Goal: Task Accomplishment & Management: Manage account settings

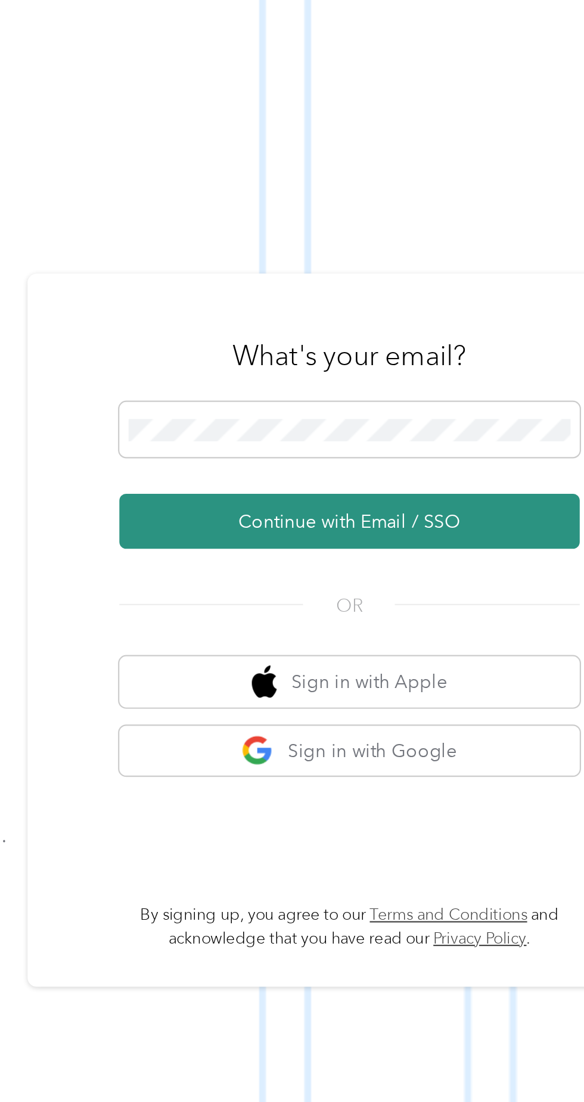
click at [478, 600] on button "Continue with Email / SSO" at bounding box center [431, 587] width 209 height 25
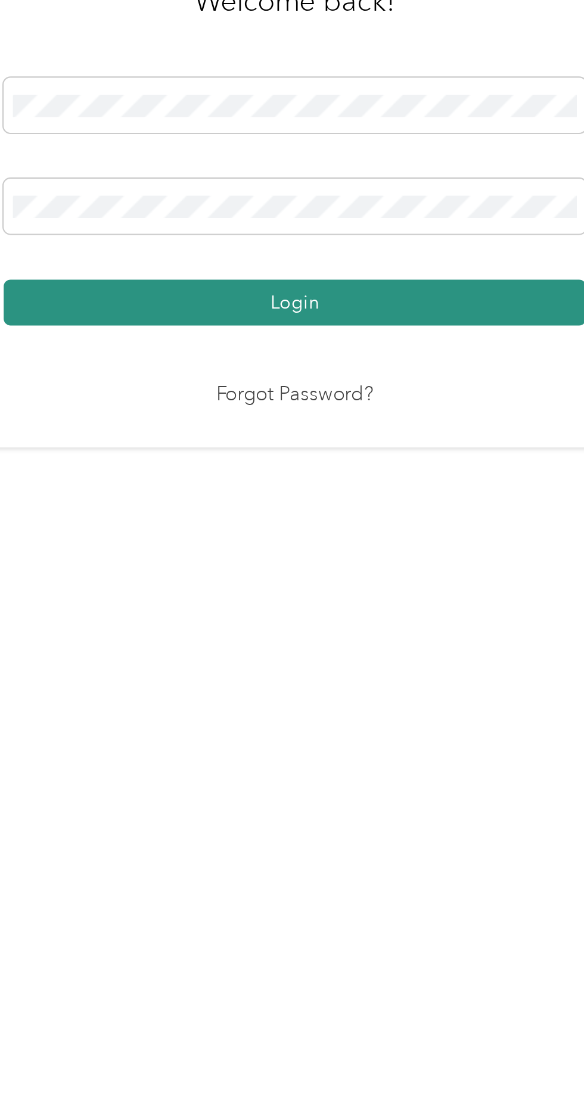
click at [364, 642] on button "Login" at bounding box center [289, 631] width 265 height 21
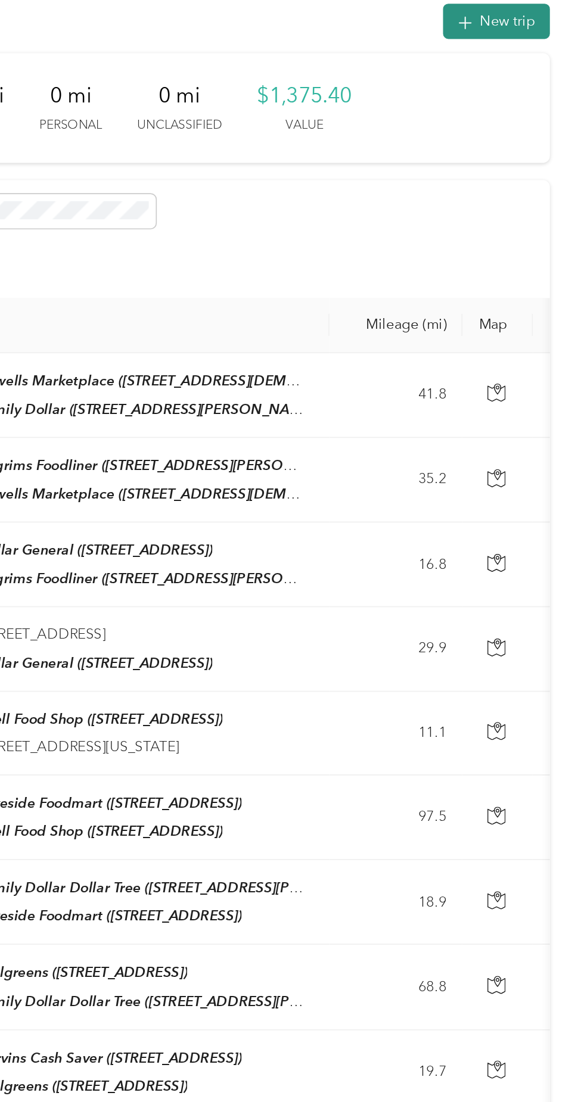
click at [539, 85] on button "New trip" at bounding box center [531, 80] width 63 height 21
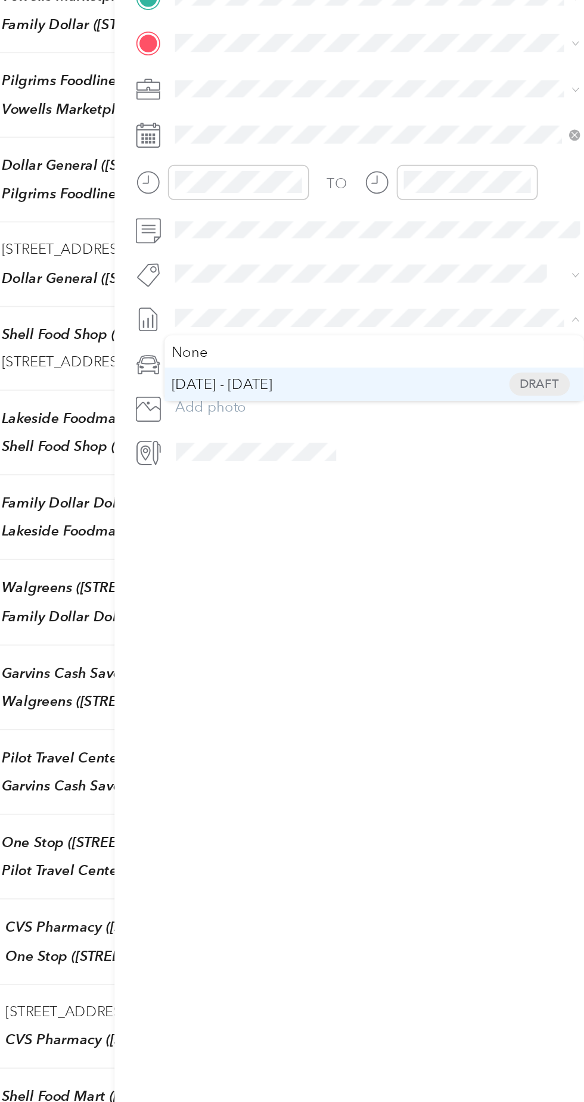
click at [399, 518] on span "[DATE] - [DATE] Draft" at bounding box center [445, 522] width 231 height 11
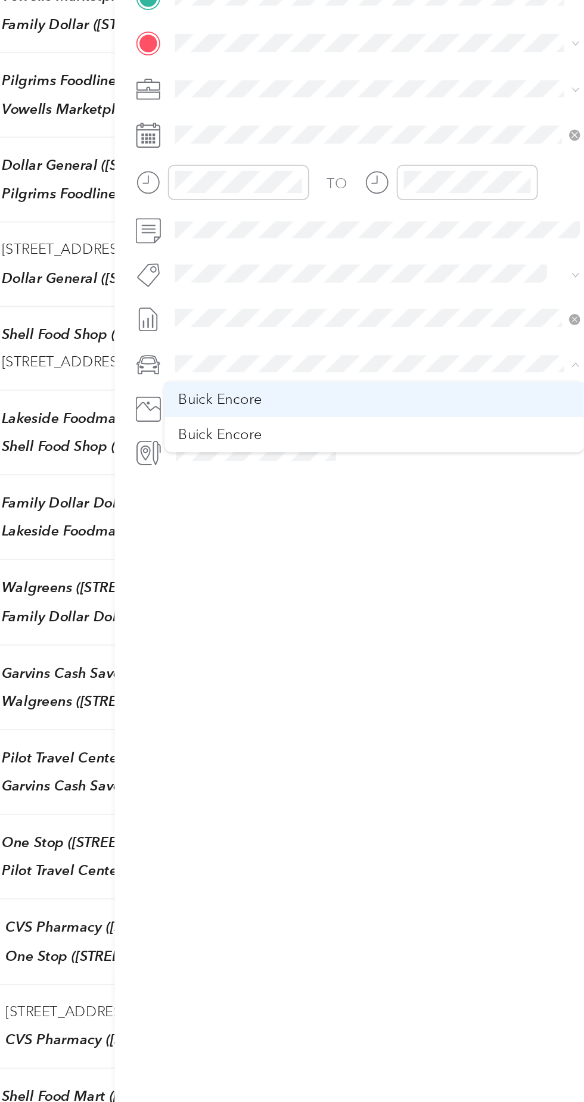
click at [384, 539] on li "Buick Encore" at bounding box center [446, 531] width 248 height 21
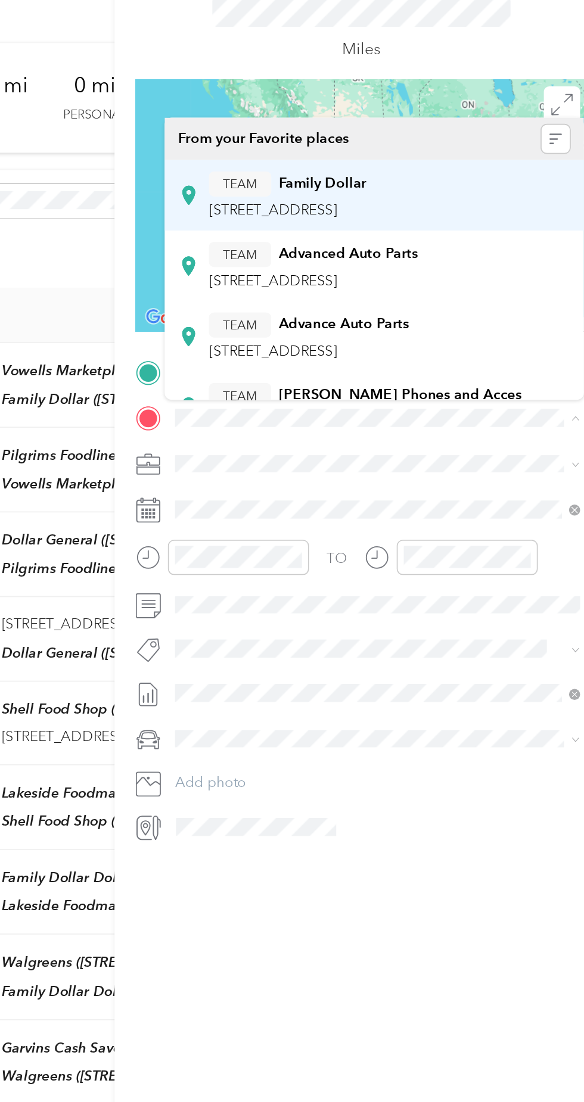
click at [441, 186] on div "TEAM Family Dollar" at bounding box center [394, 182] width 93 height 15
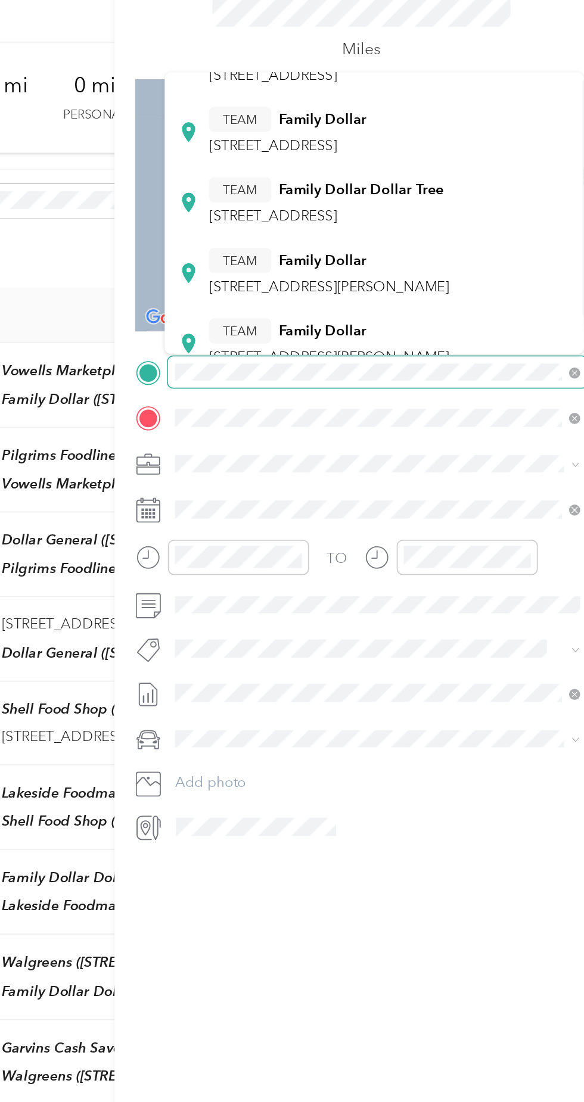
scroll to position [273, 0]
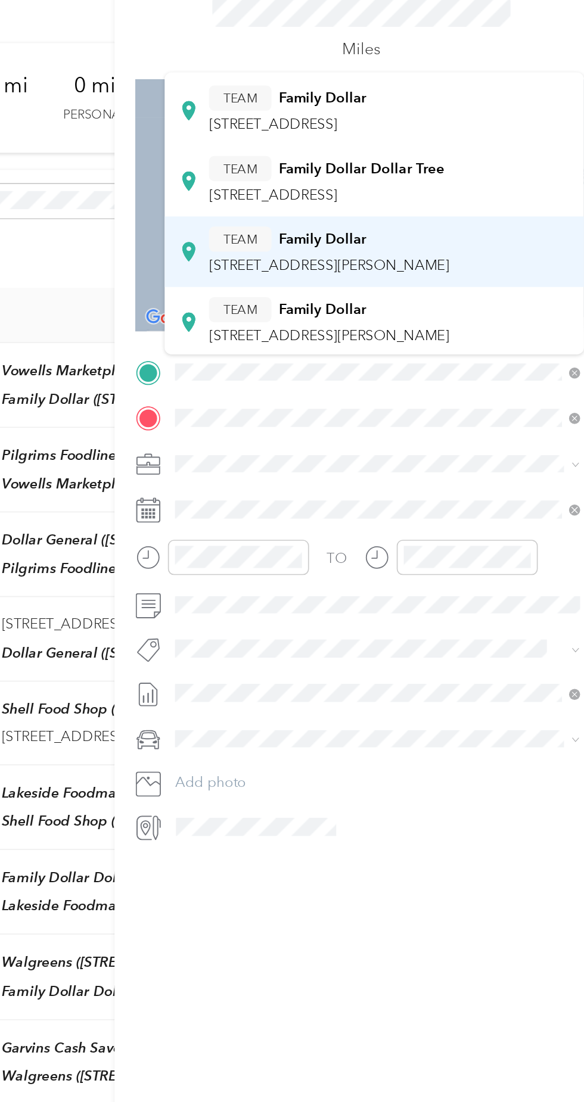
click at [432, 220] on div "TEAM Family Dollar" at bounding box center [419, 215] width 142 height 15
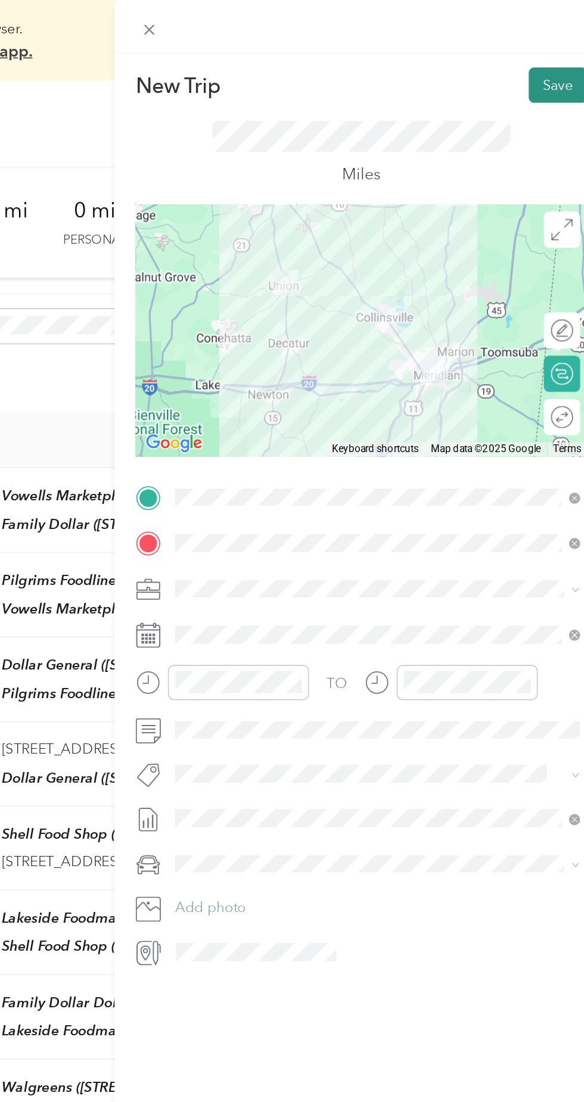
click at [553, 48] on button "Save" at bounding box center [554, 50] width 35 height 21
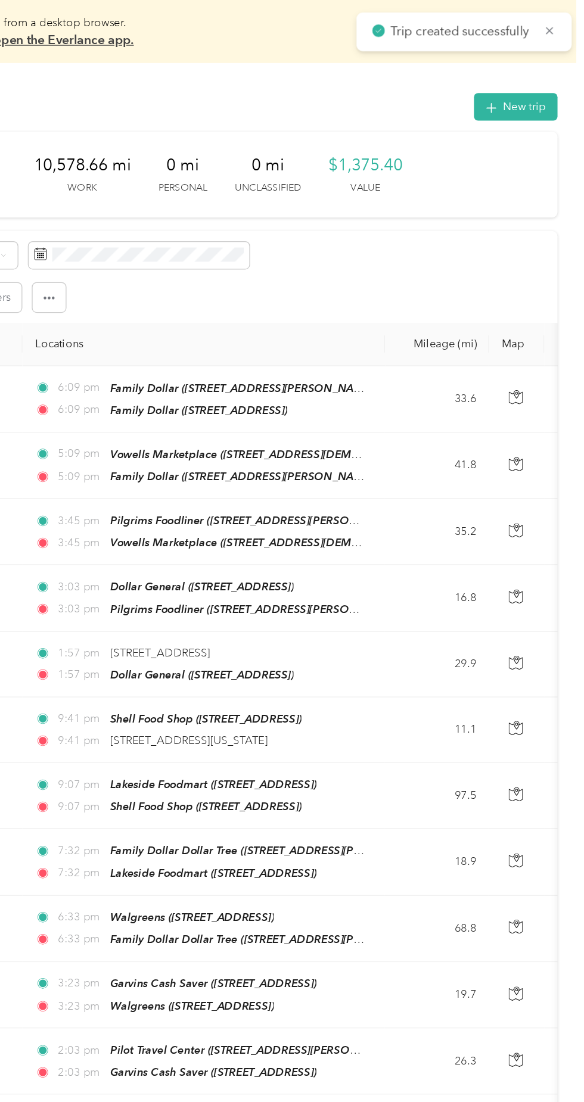
scroll to position [0, 0]
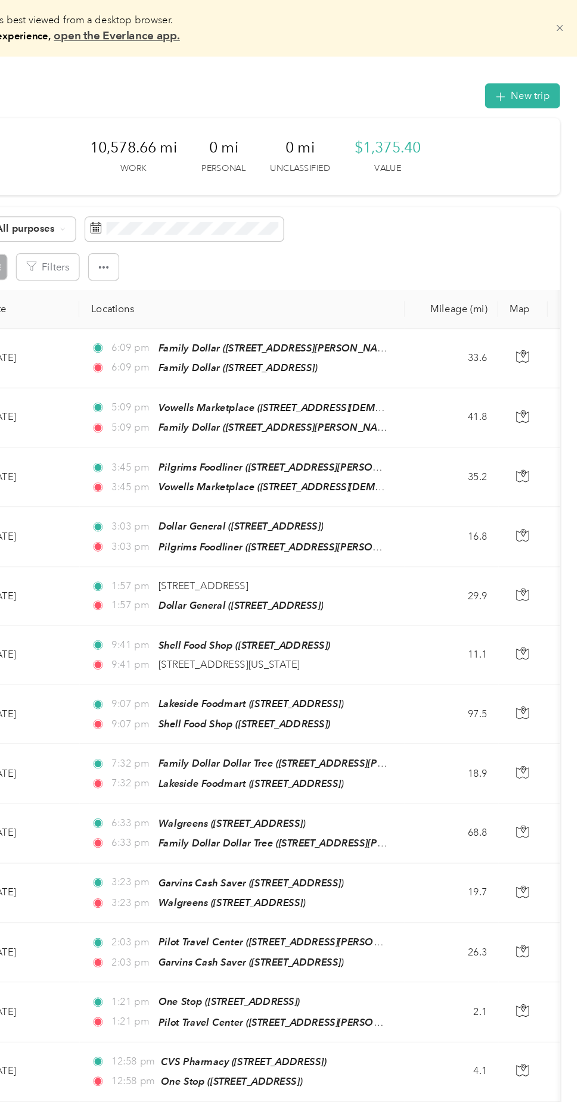
click at [566, 24] on icon at bounding box center [563, 23] width 5 height 5
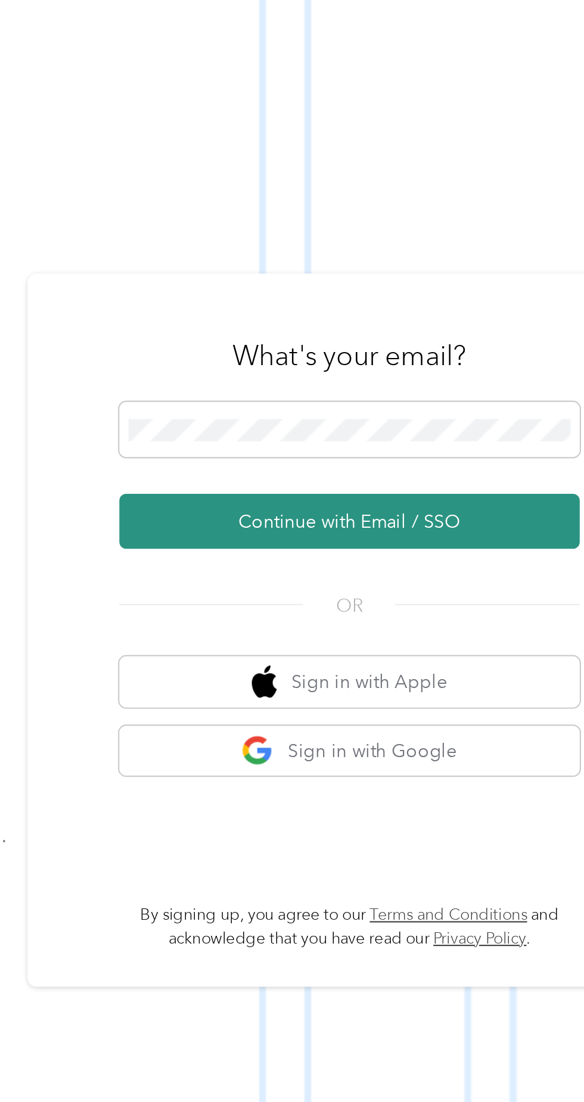
click at [439, 600] on button "Continue with Email / SSO" at bounding box center [431, 587] width 209 height 25
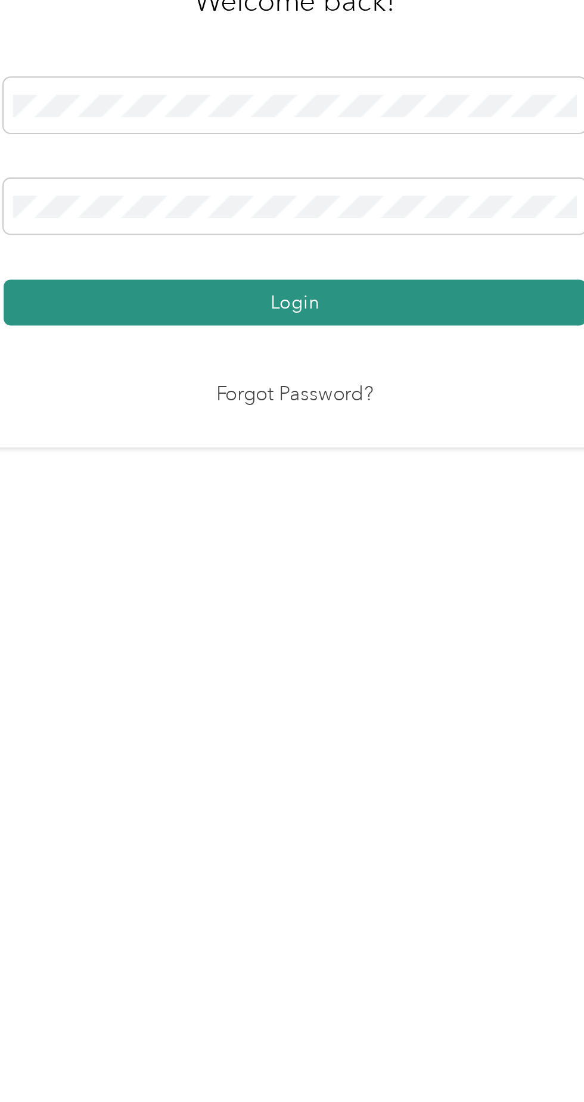
click at [372, 642] on button "Login" at bounding box center [289, 631] width 265 height 21
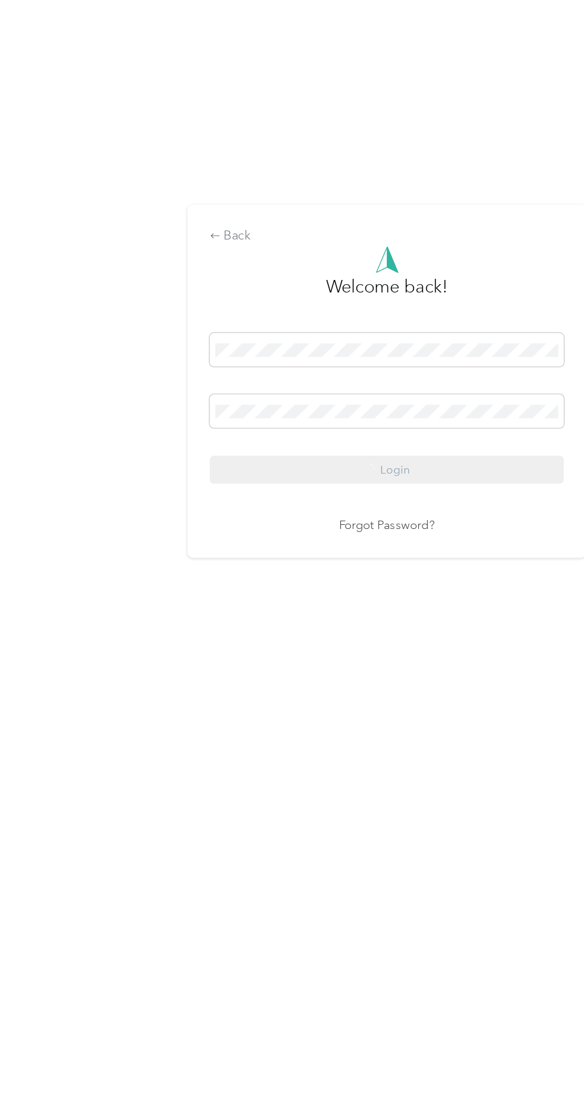
scroll to position [23, 0]
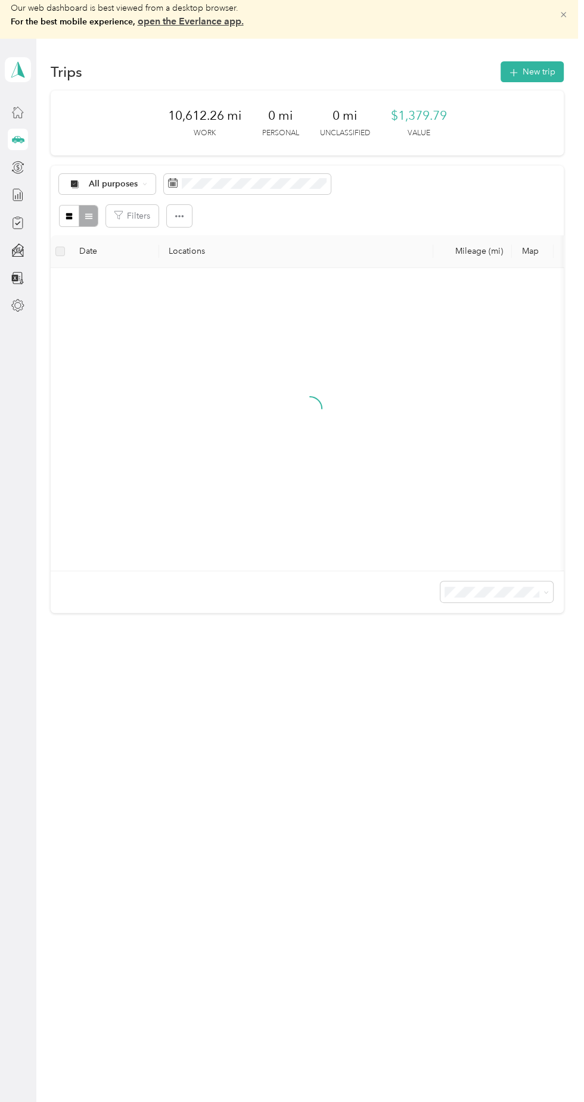
scroll to position [5, 0]
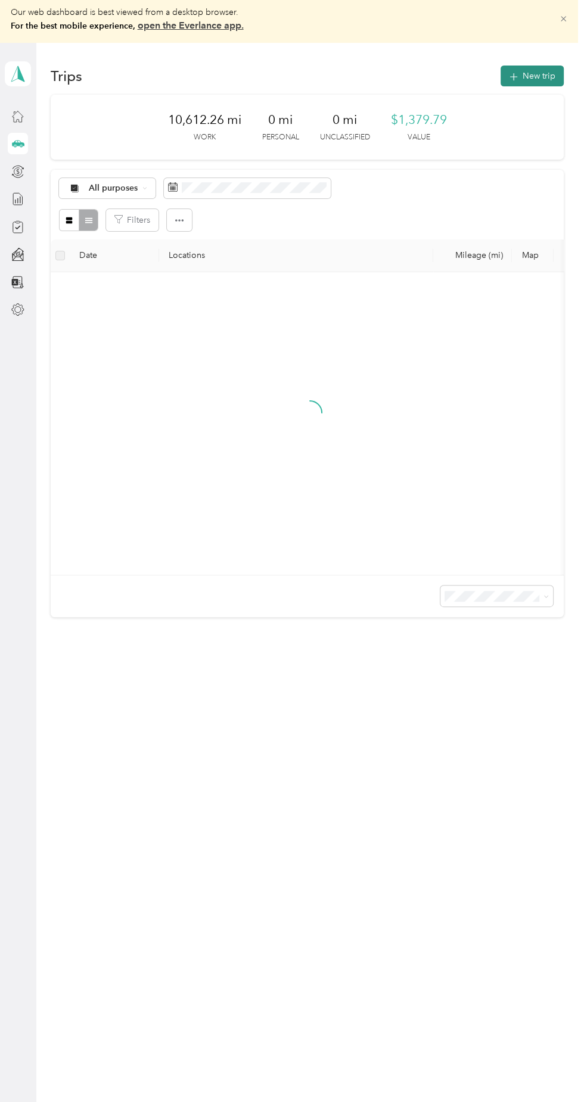
click at [546, 74] on button "New trip" at bounding box center [531, 76] width 63 height 21
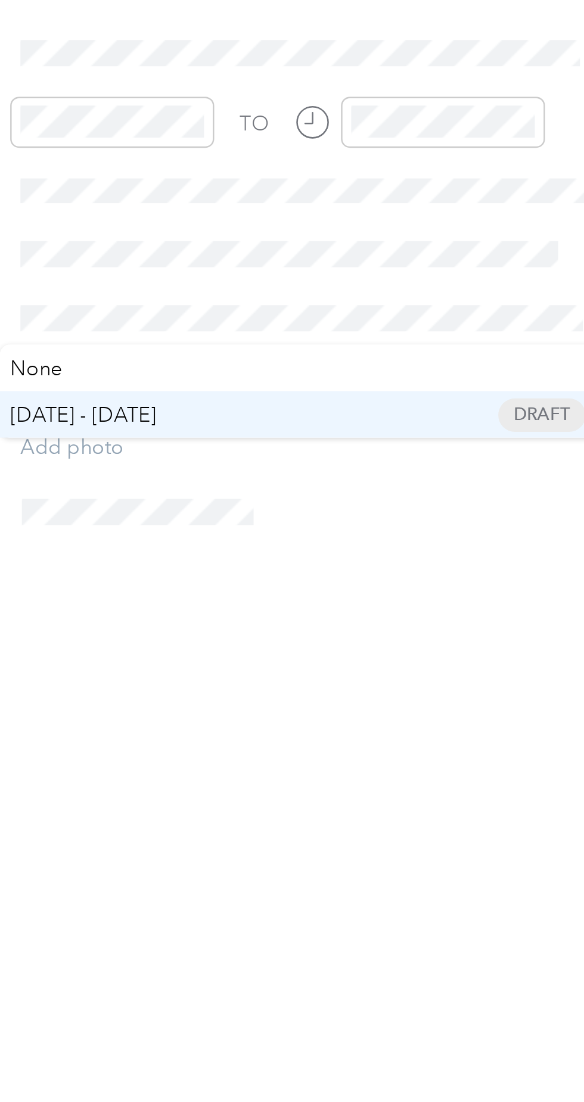
click at [383, 518] on span "[DATE] - [DATE]" at bounding box center [354, 523] width 60 height 13
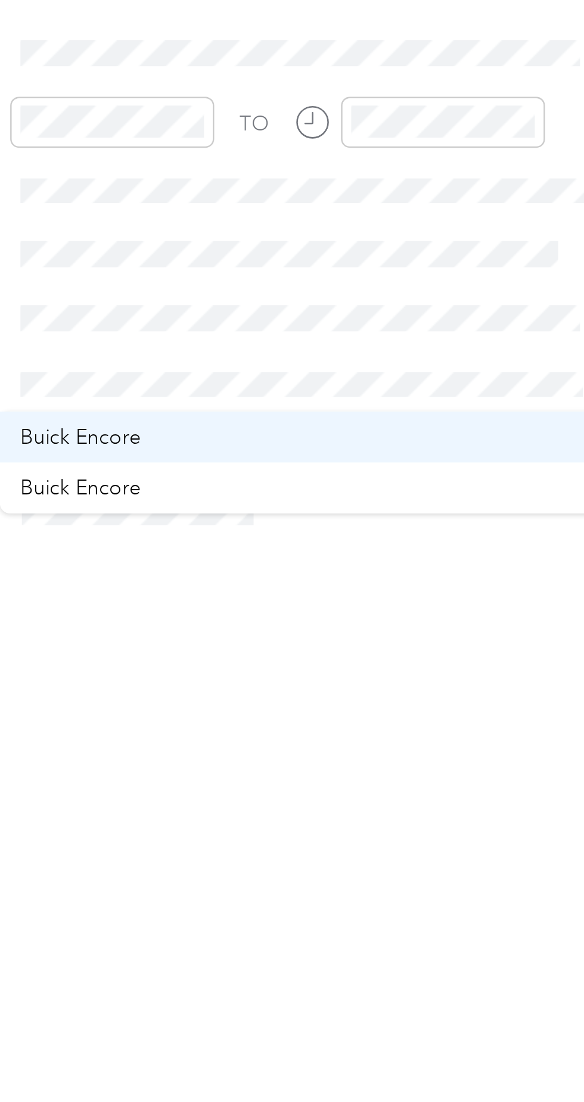
click at [375, 526] on div "Buick Encore" at bounding box center [443, 532] width 231 height 13
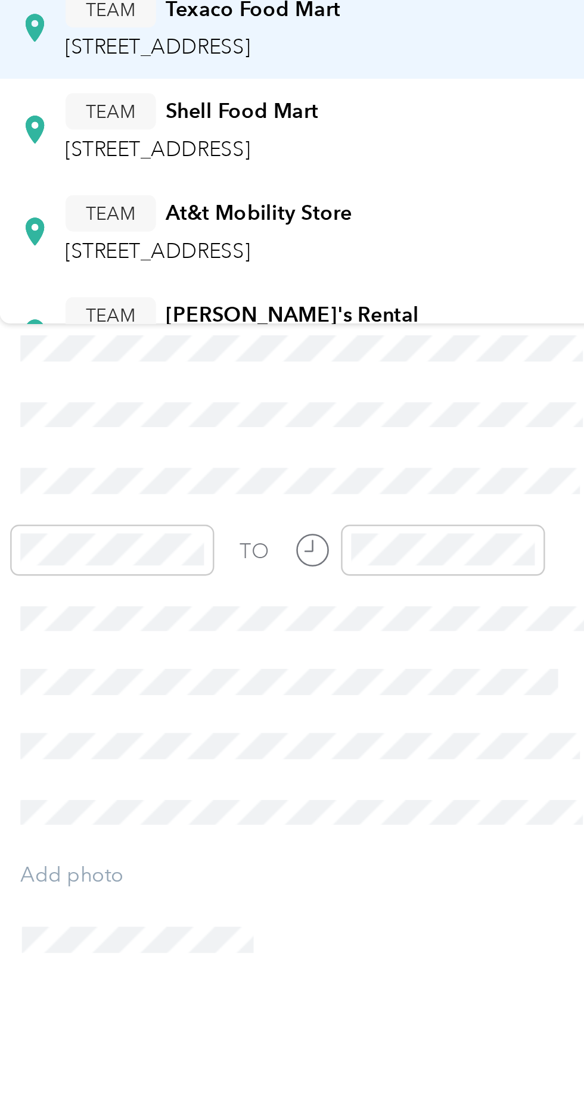
click at [422, 195] on span "1121 Highway 39 N, 393014548, Meridian, MS, USA" at bounding box center [384, 198] width 76 height 10
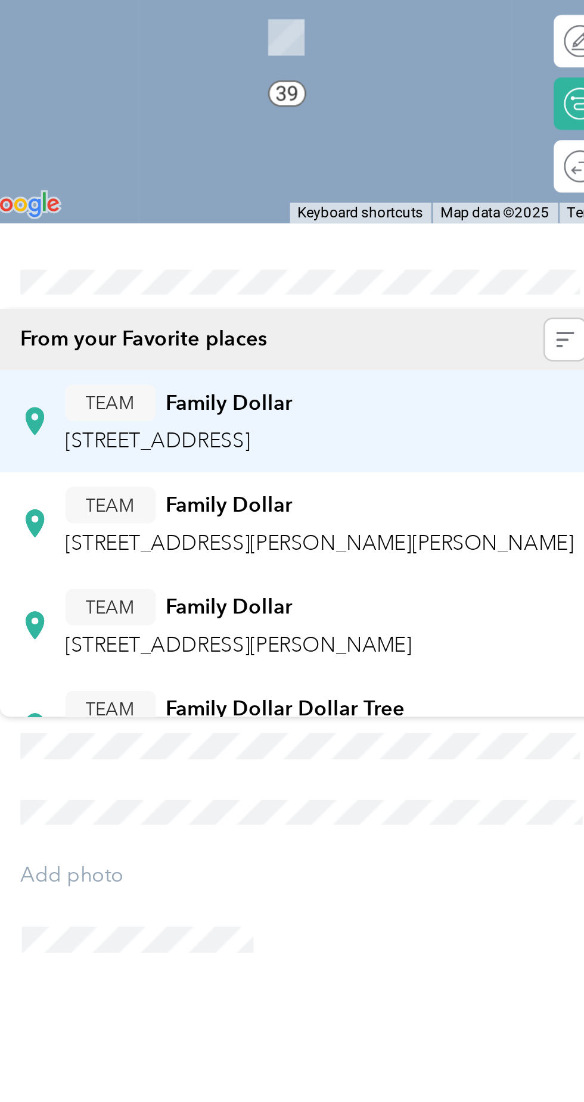
click at [439, 351] on div "TEAM Family Dollar [STREET_ADDRESS]" at bounding box center [392, 350] width 93 height 29
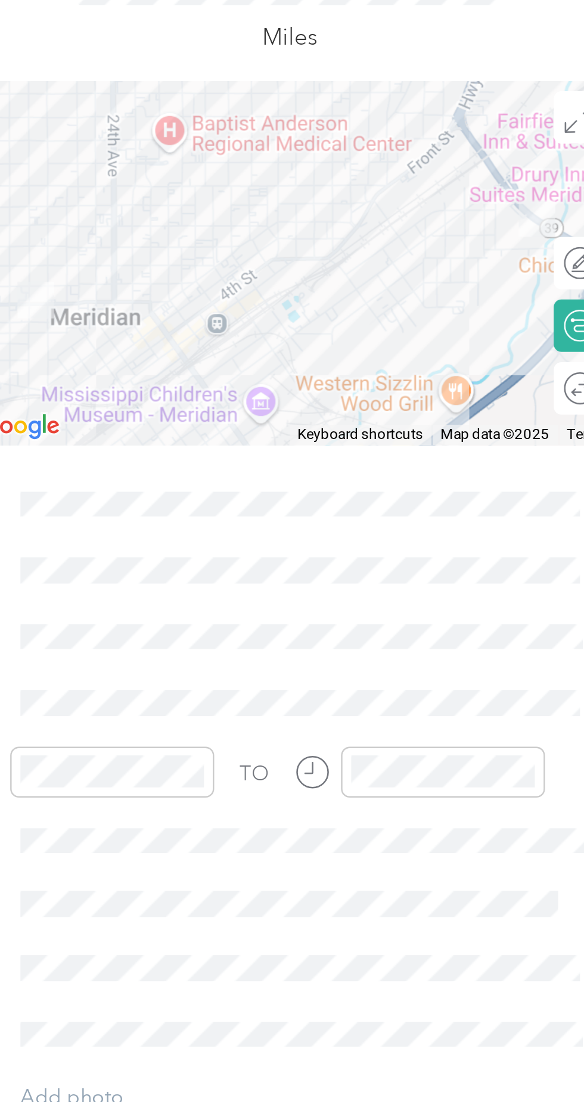
scroll to position [0, 0]
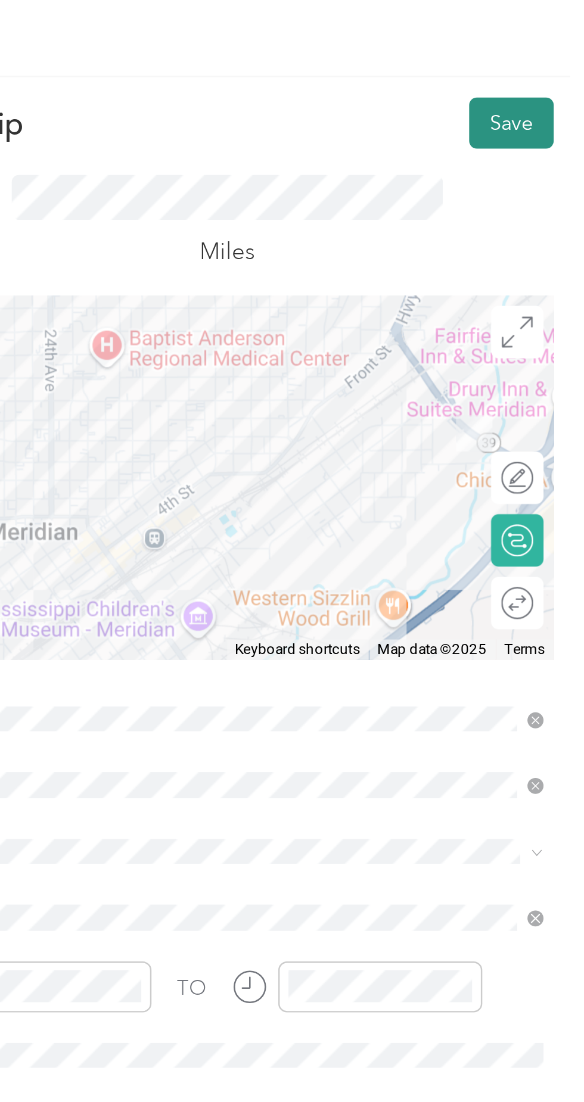
click at [550, 48] on button "Save" at bounding box center [554, 50] width 35 height 21
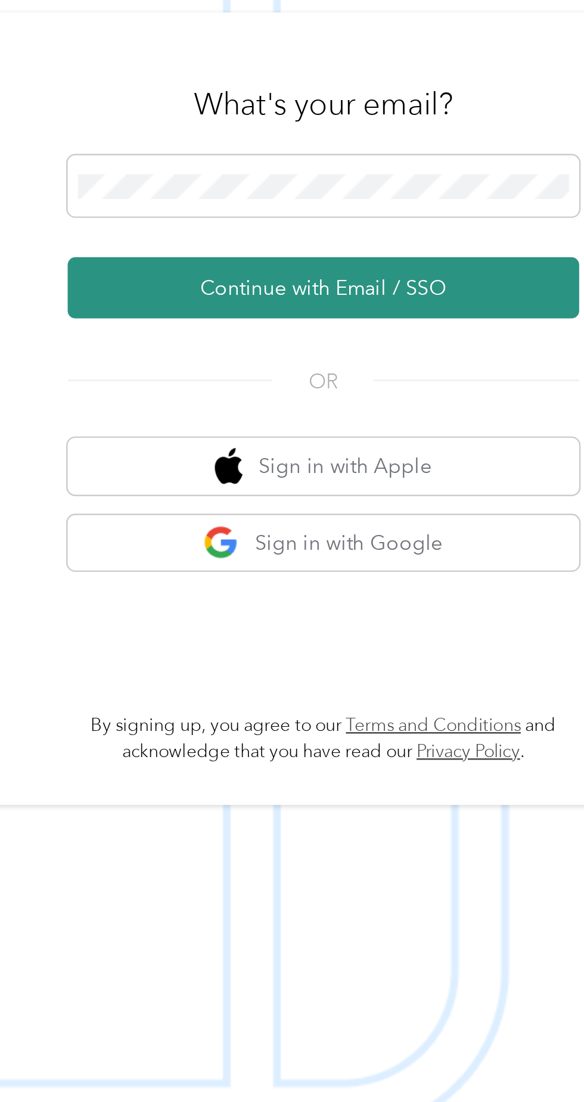
click at [482, 600] on button "Continue with Email / SSO" at bounding box center [431, 587] width 209 height 25
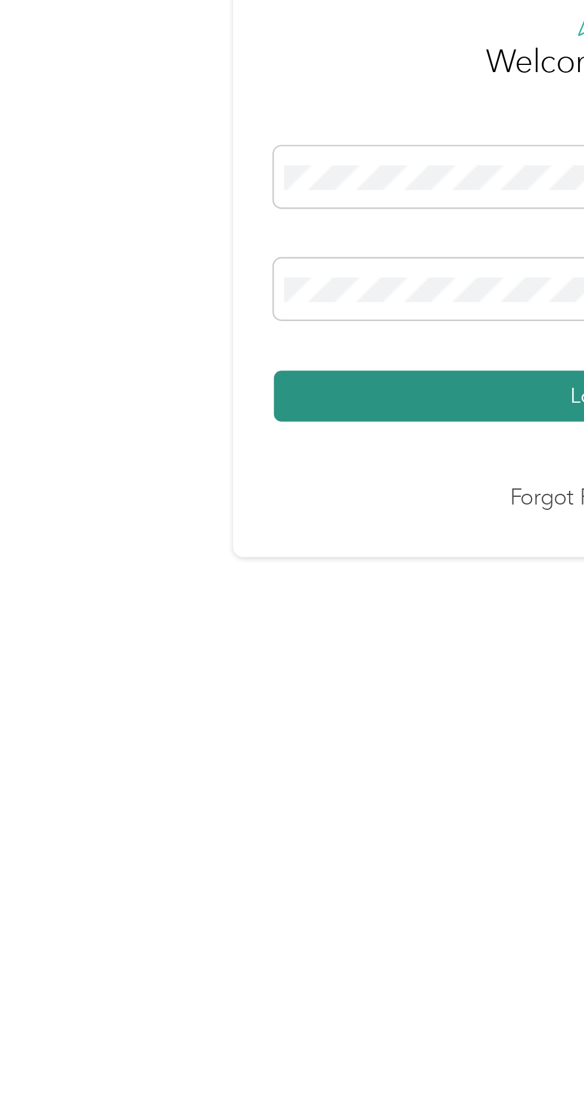
click at [237, 642] on button "Login" at bounding box center [289, 631] width 265 height 21
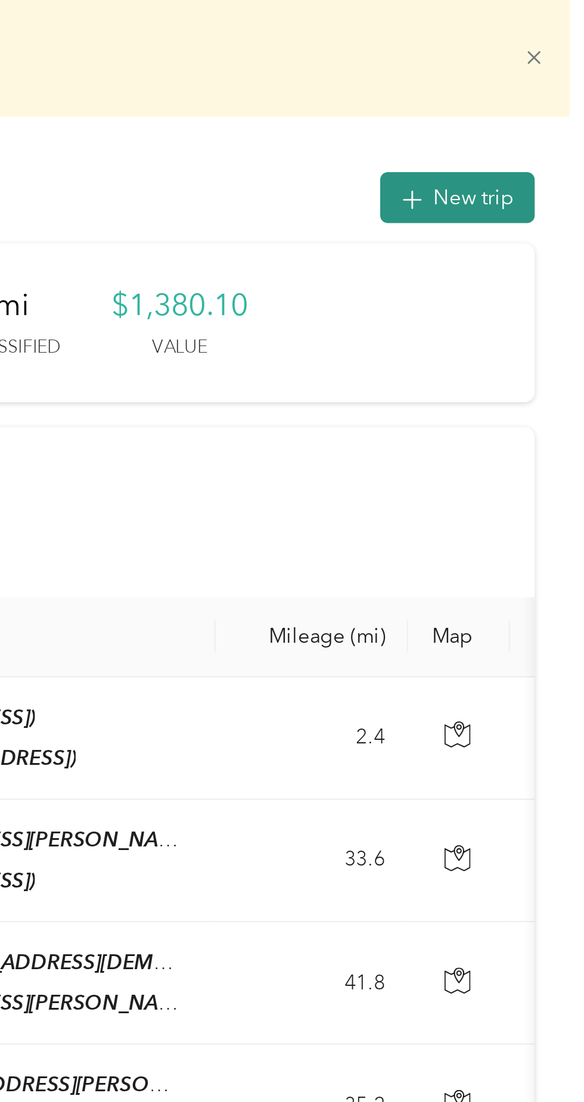
click at [543, 85] on button "New trip" at bounding box center [531, 80] width 63 height 21
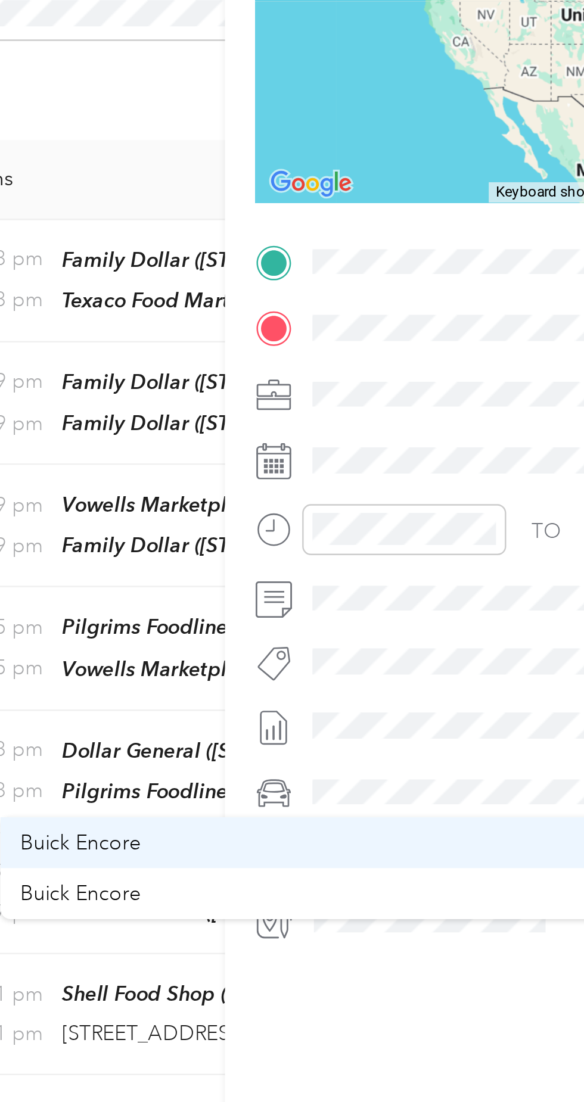
click at [264, 530] on div "Buick Encore" at bounding box center [324, 531] width 231 height 13
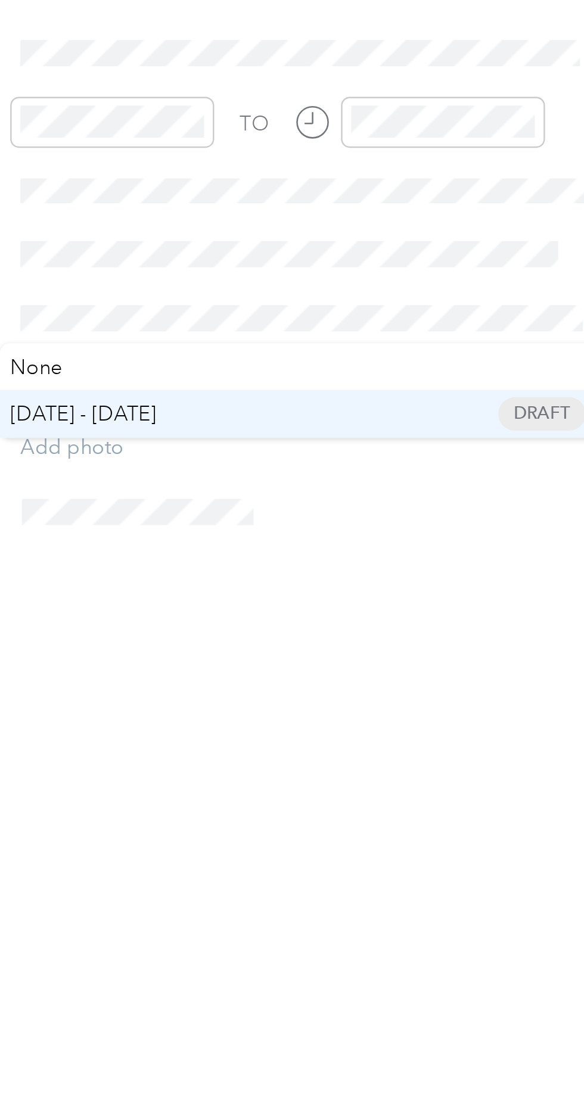
click at [392, 517] on span "[DATE] - [DATE] Draft" at bounding box center [443, 522] width 231 height 11
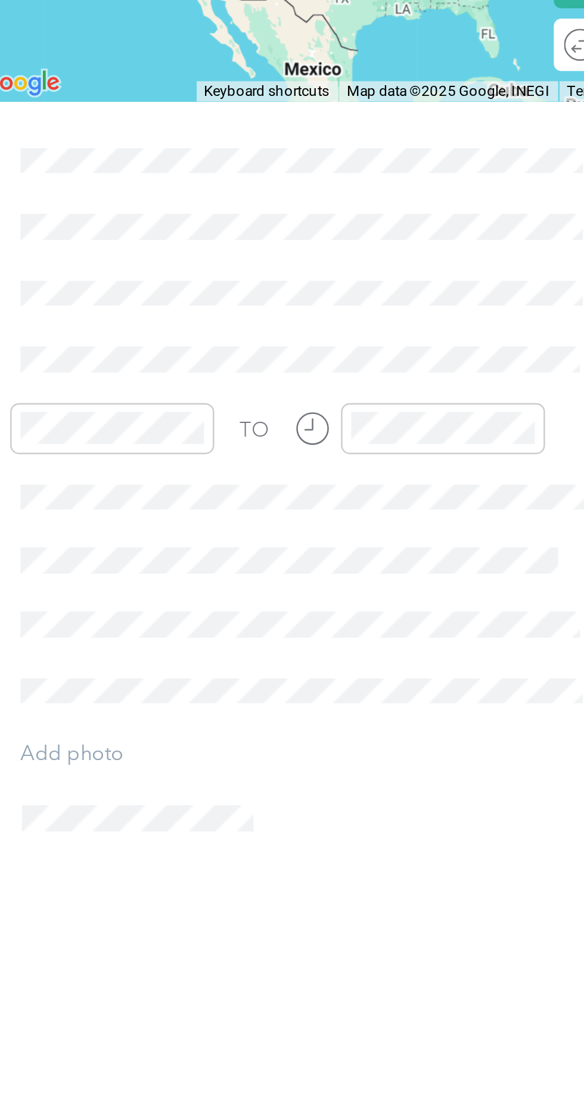
scroll to position [5, 0]
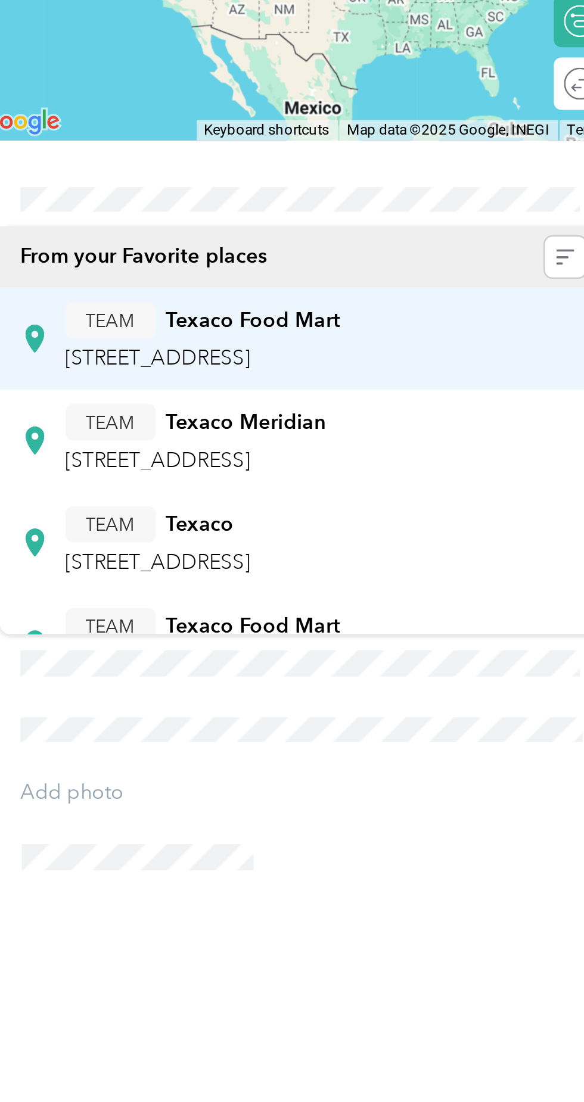
click at [459, 350] on div "TEAM Texaco Food Mart 1121 Highway 39 N, 393014548, Meridian, MS, USA" at bounding box center [402, 350] width 113 height 29
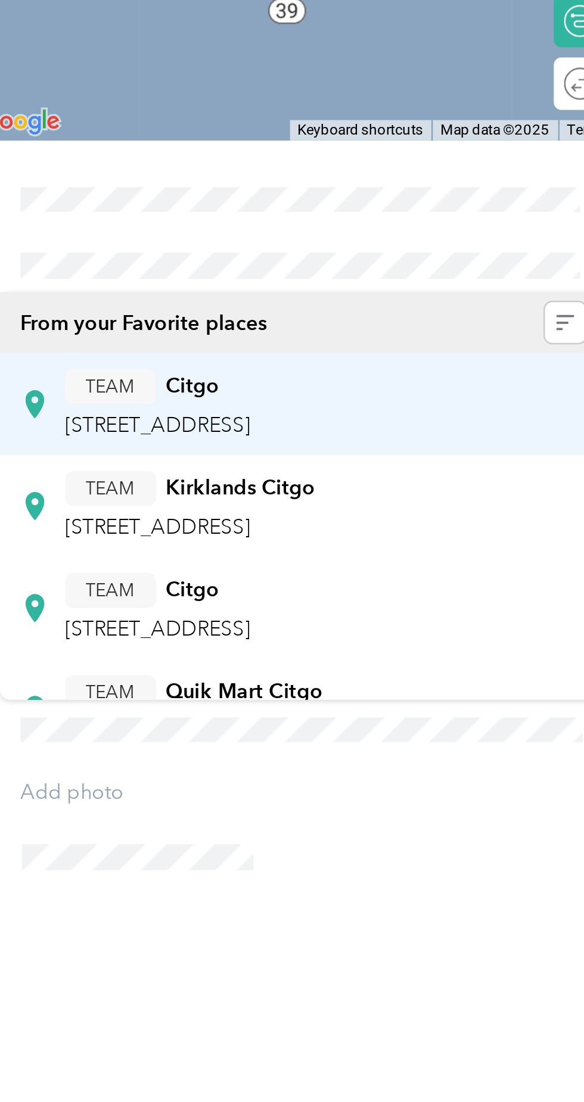
click at [414, 380] on div "TEAM Citgo 2330 Highway 39 N, 39301, Meridian, MS, USA" at bounding box center [384, 377] width 76 height 29
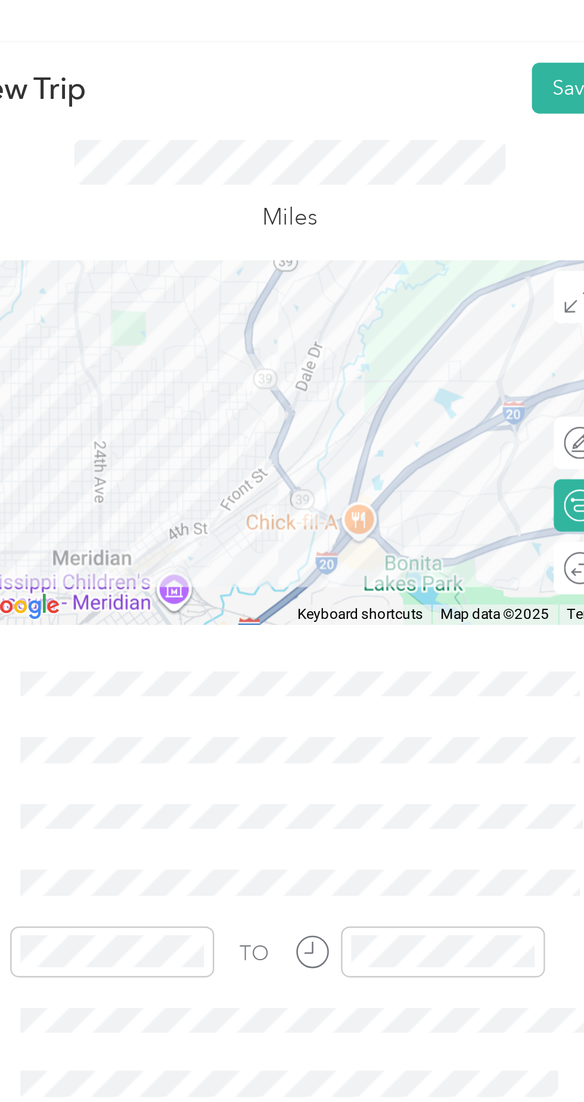
scroll to position [0, 0]
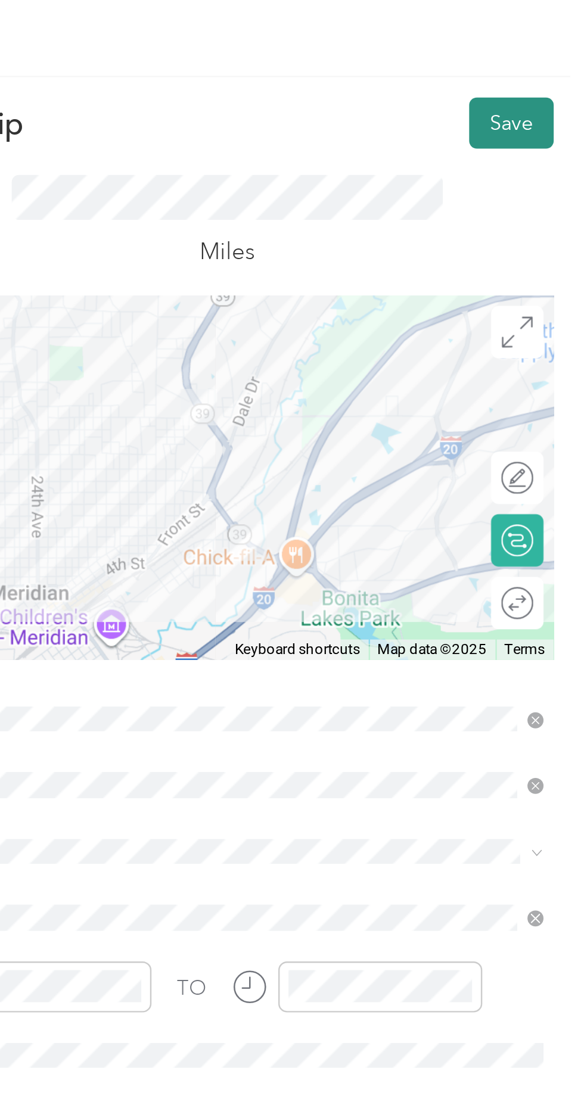
click at [548, 51] on button "Save" at bounding box center [554, 50] width 35 height 21
